Goal: Information Seeking & Learning: Learn about a topic

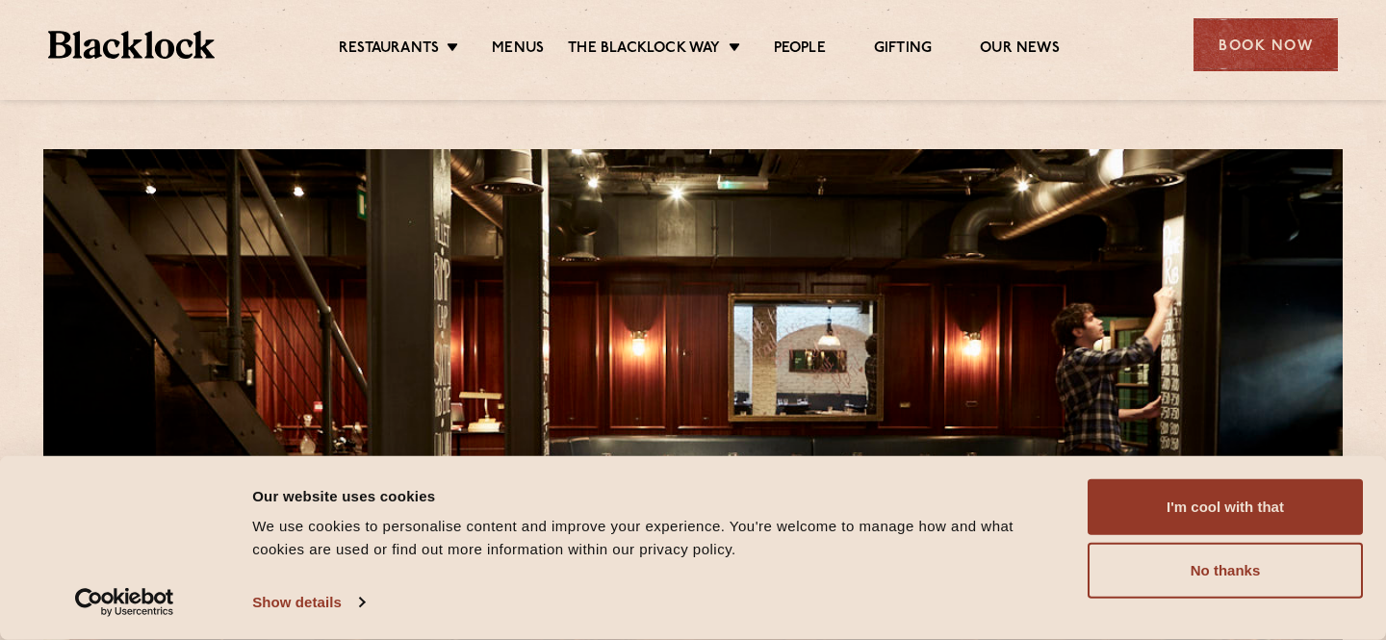
scroll to position [6, 0]
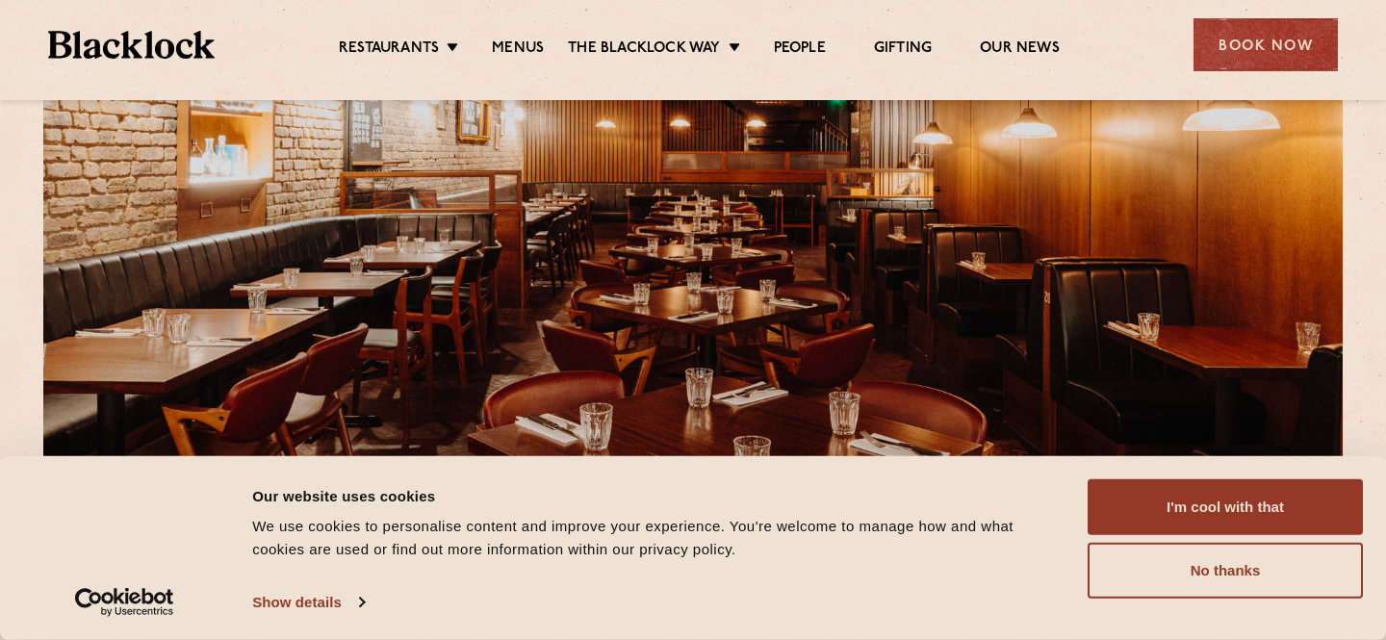
scroll to position [214, 0]
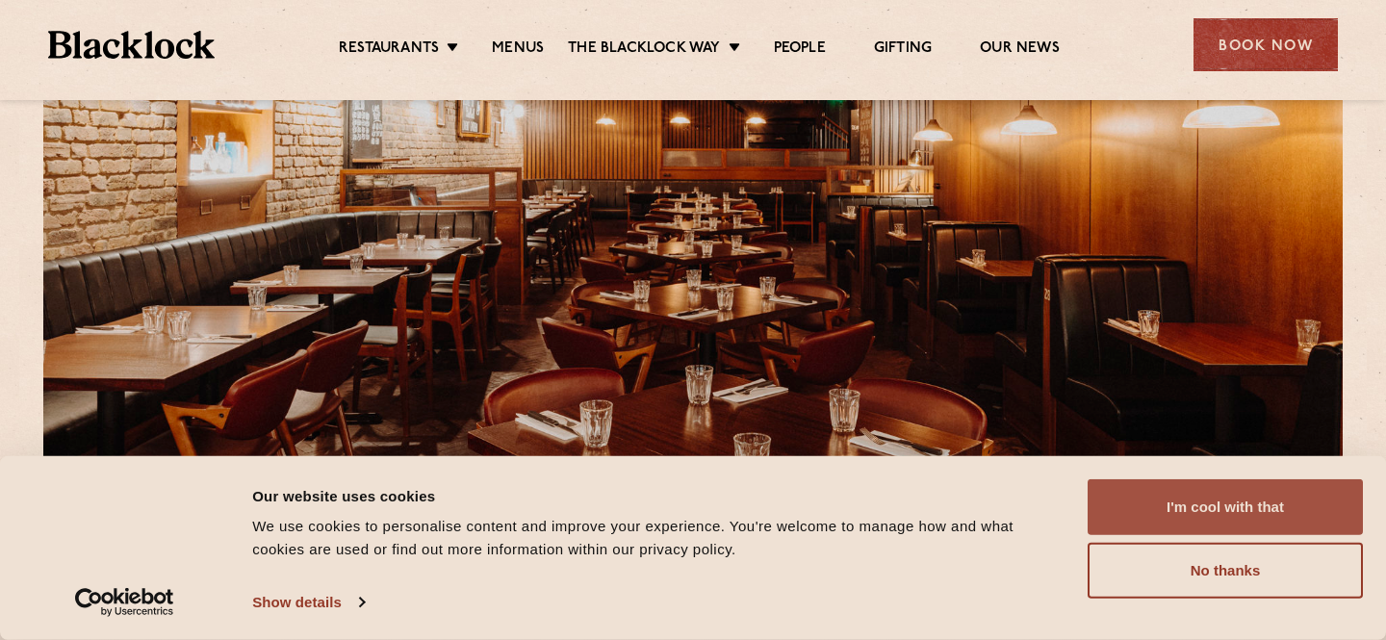
click at [1130, 500] on button "I'm cool with that" at bounding box center [1225, 507] width 275 height 56
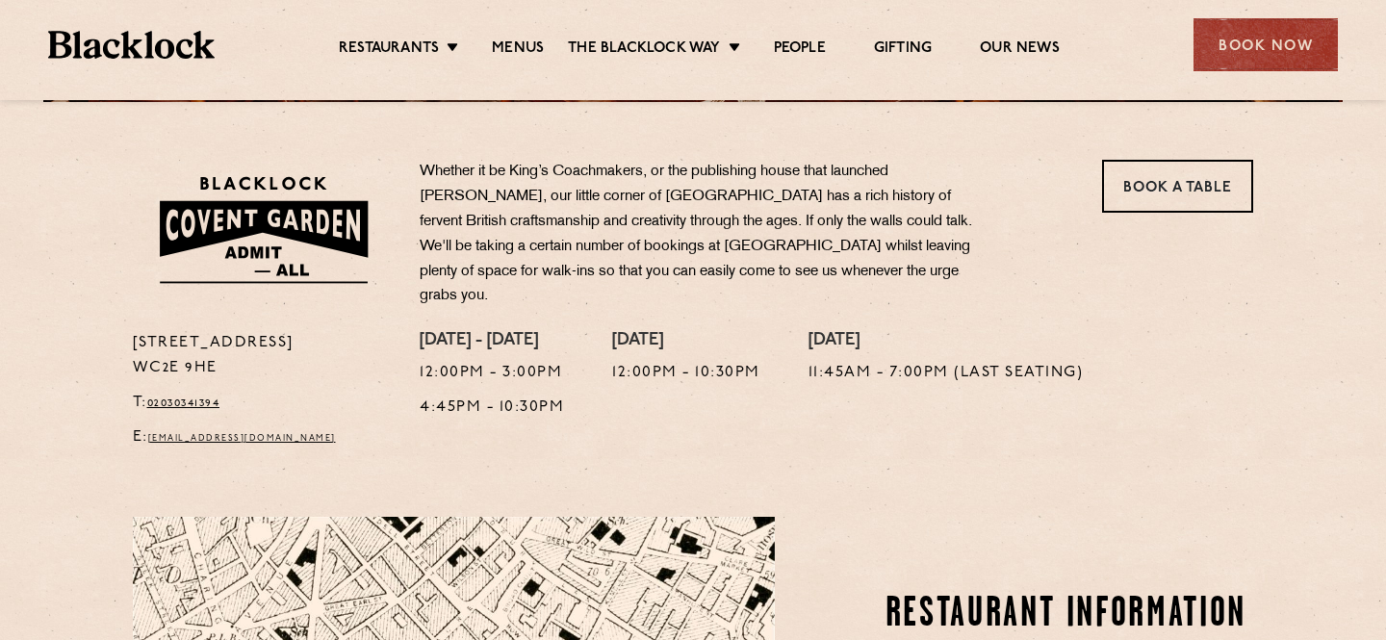
scroll to position [594, 0]
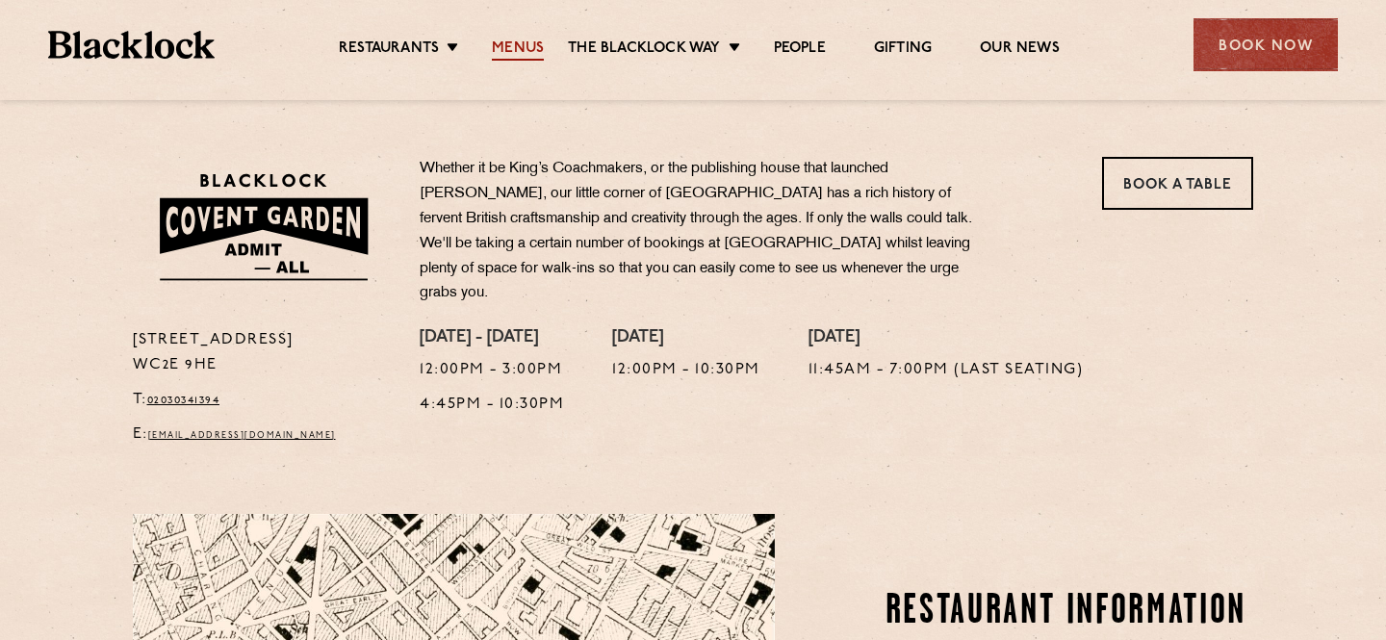
click at [516, 53] on link "Menus" at bounding box center [518, 49] width 52 height 21
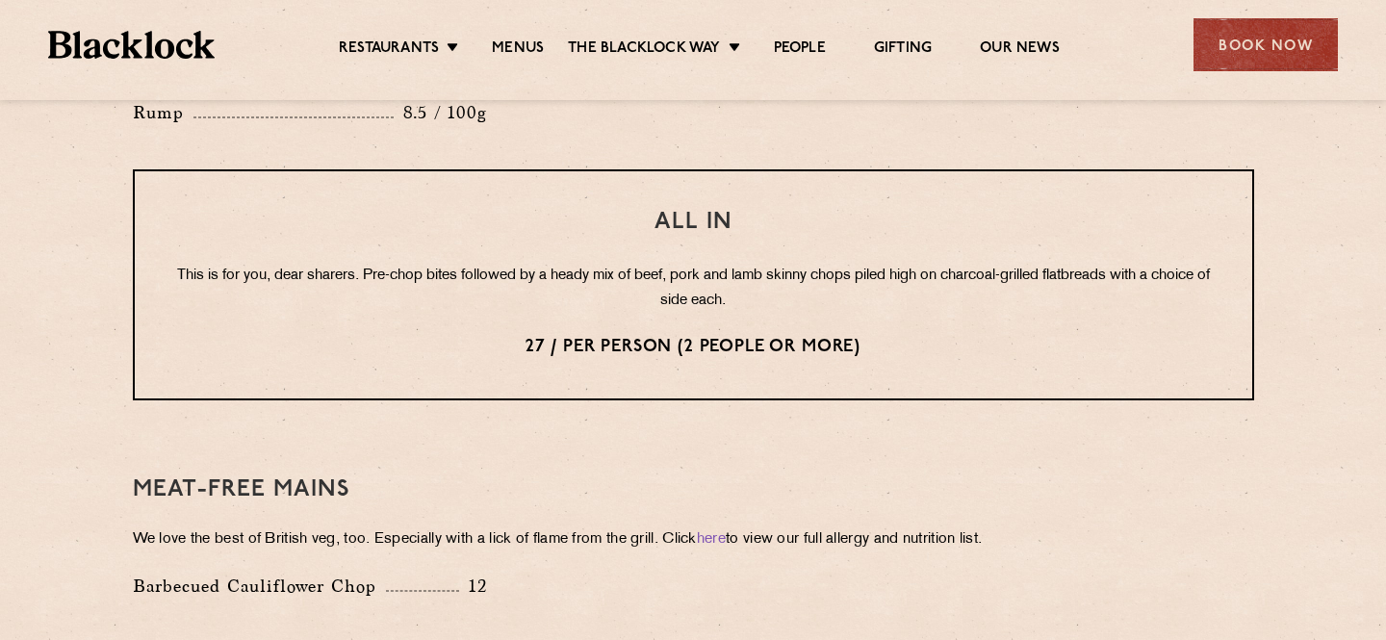
scroll to position [2654, 0]
